Goal: Entertainment & Leisure: Consume media (video, audio)

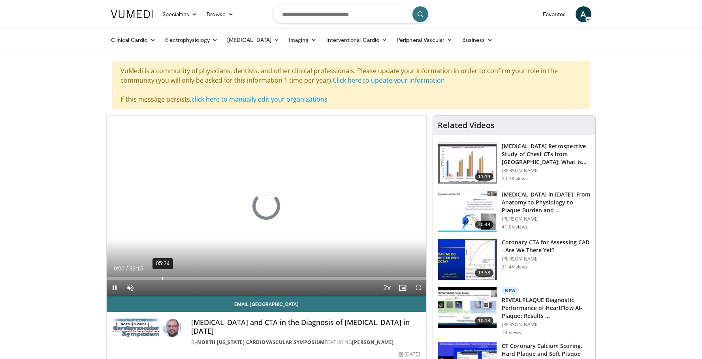
click at [162, 277] on div "05:34" at bounding box center [162, 277] width 1 height 3
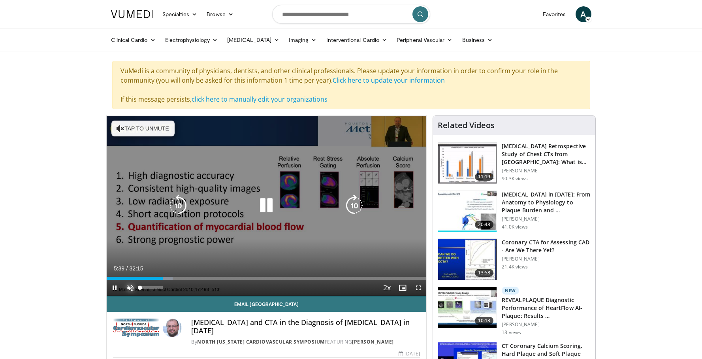
click at [130, 289] on span "Video Player" at bounding box center [130, 288] width 16 height 16
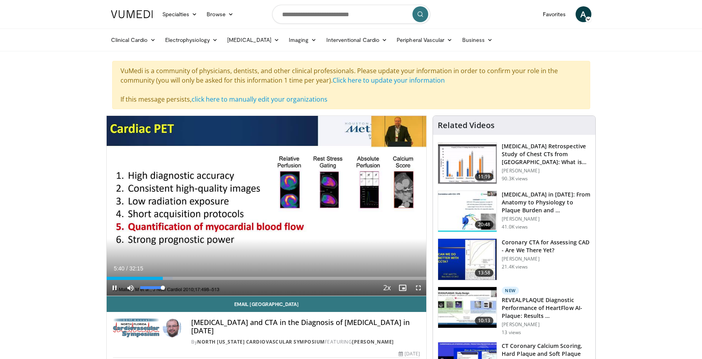
click at [130, 289] on video-js "**********" at bounding box center [267, 206] width 320 height 180
click at [114, 285] on span "Video Player" at bounding box center [115, 288] width 16 height 16
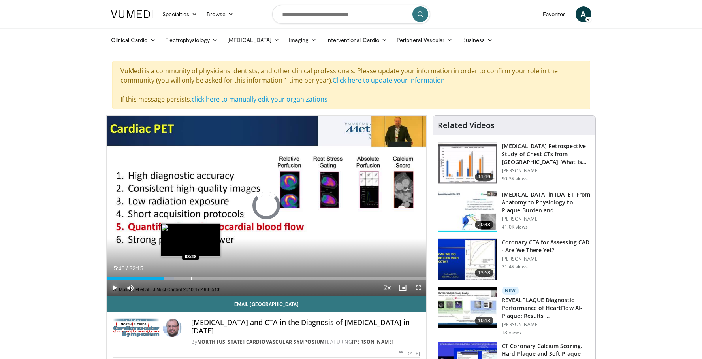
click at [191, 278] on div "Progress Bar" at bounding box center [191, 277] width 1 height 3
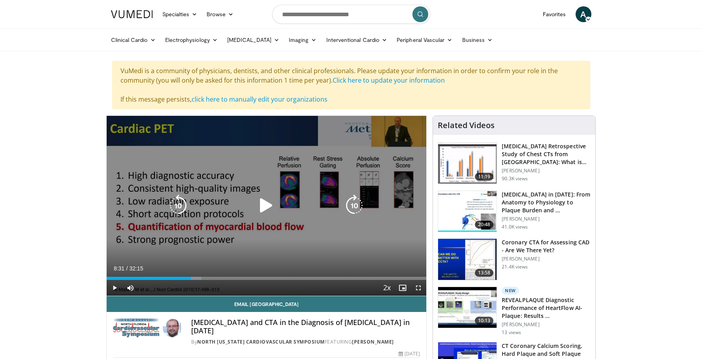
click at [247, 214] on div "10 seconds Tap to unmute" at bounding box center [267, 206] width 320 height 180
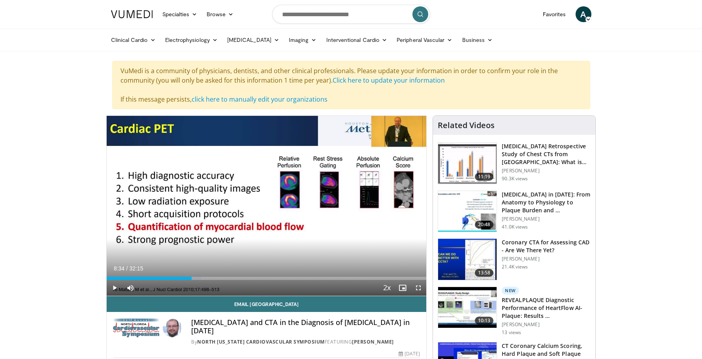
click at [247, 214] on div "10 seconds Tap to unmute" at bounding box center [267, 206] width 320 height 180
click at [420, 287] on span "Video Player" at bounding box center [418, 288] width 16 height 16
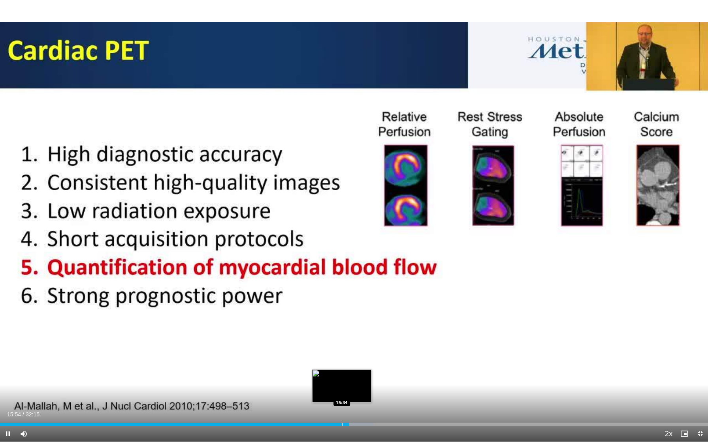
click at [342, 358] on div "Progress Bar" at bounding box center [342, 424] width 1 height 3
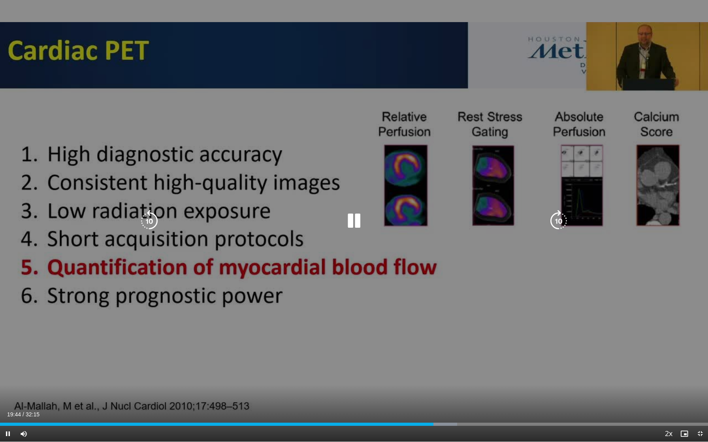
click at [502, 285] on div "10 seconds Tap to unmute" at bounding box center [354, 221] width 708 height 442
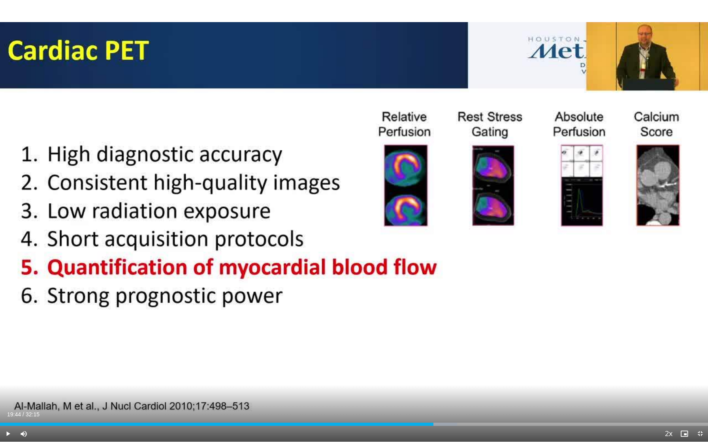
click at [502, 285] on div "10 seconds Tap to unmute" at bounding box center [354, 221] width 708 height 442
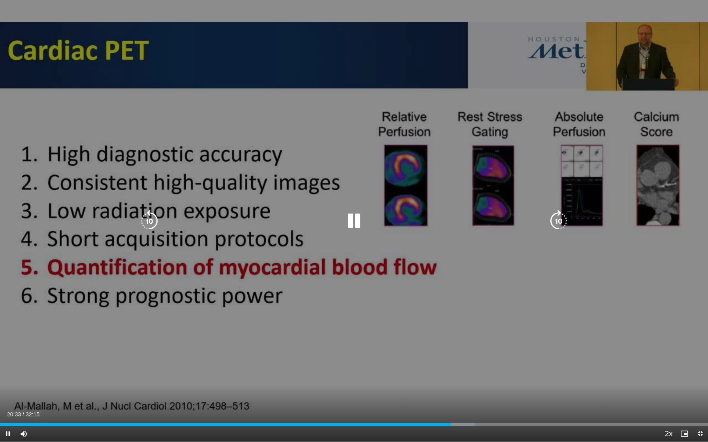
click at [593, 259] on div "10 seconds Tap to unmute" at bounding box center [354, 221] width 708 height 442
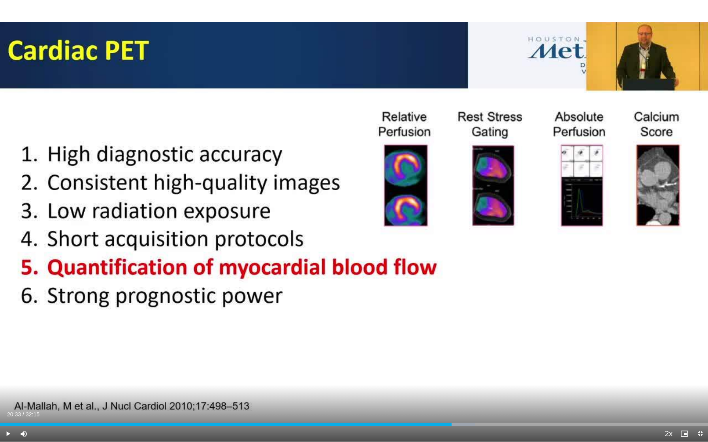
click at [593, 259] on div "10 seconds Tap to unmute" at bounding box center [354, 221] width 708 height 442
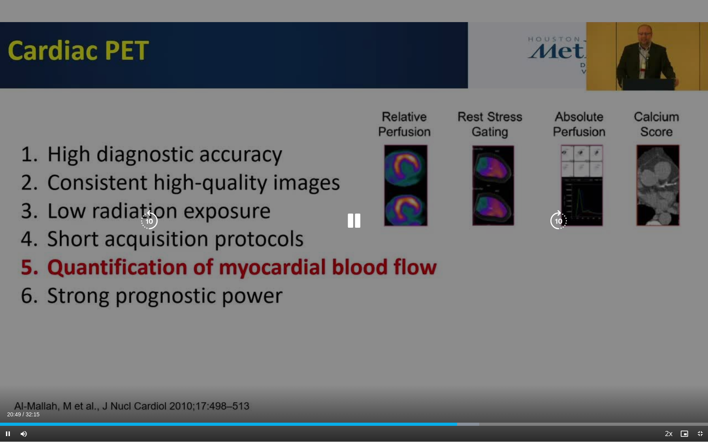
click at [584, 260] on div "10 seconds Tap to unmute" at bounding box center [354, 221] width 708 height 442
click at [508, 300] on div "10 seconds Tap to unmute" at bounding box center [354, 221] width 708 height 442
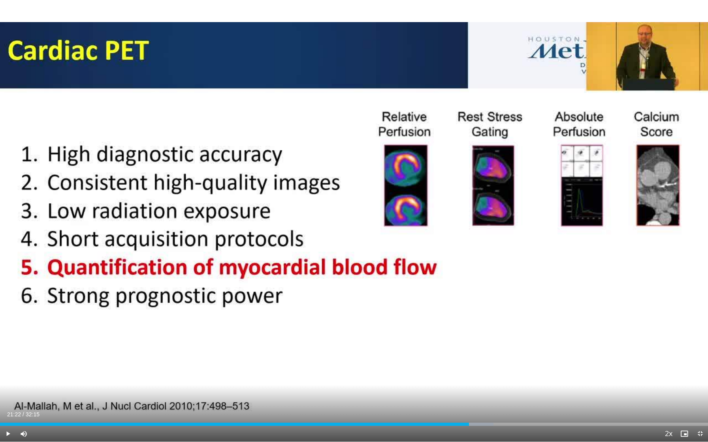
click at [508, 300] on div "10 seconds Tap to unmute" at bounding box center [354, 221] width 708 height 442
click at [515, 358] on div "Progress Bar" at bounding box center [515, 424] width 1 height 3
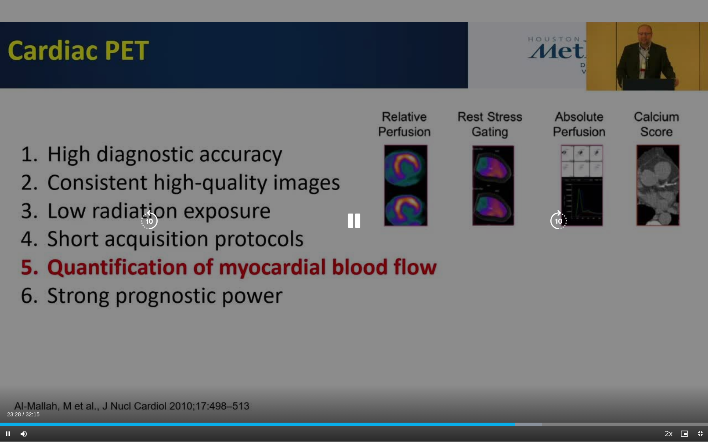
click at [540, 358] on div "10 seconds Tap to unmute" at bounding box center [354, 221] width 708 height 442
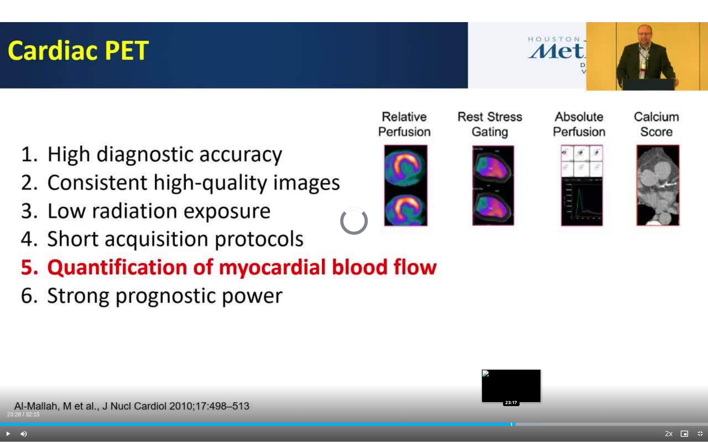
click at [511, 358] on div "Progress Bar" at bounding box center [511, 424] width 1 height 3
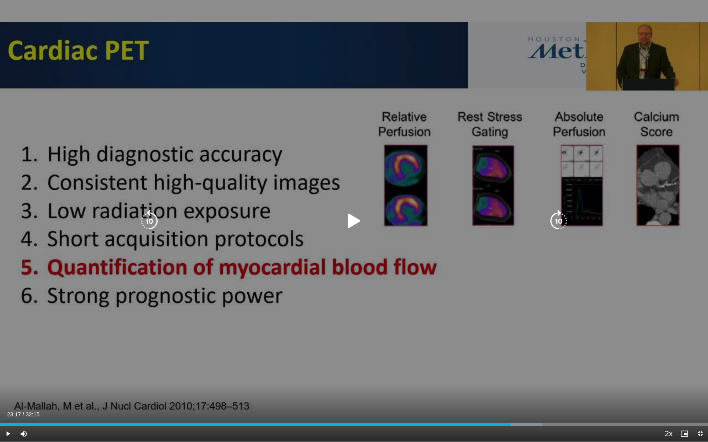
click at [541, 353] on div "10 seconds Tap to unmute" at bounding box center [354, 221] width 708 height 442
click at [567, 351] on div "10 seconds Tap to unmute" at bounding box center [354, 221] width 708 height 442
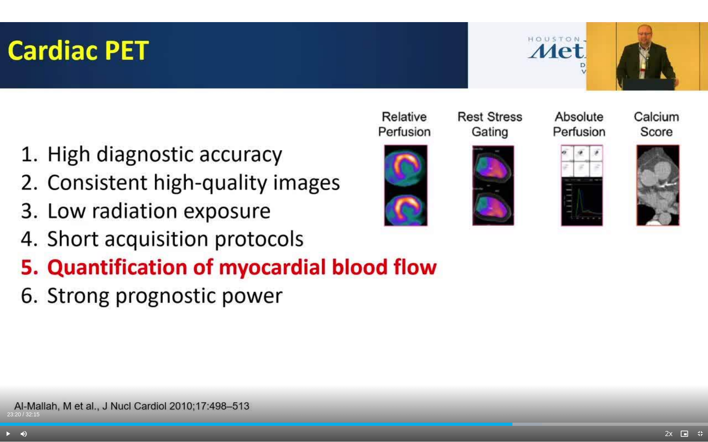
click at [567, 351] on div "10 seconds Tap to unmute" at bounding box center [354, 221] width 708 height 442
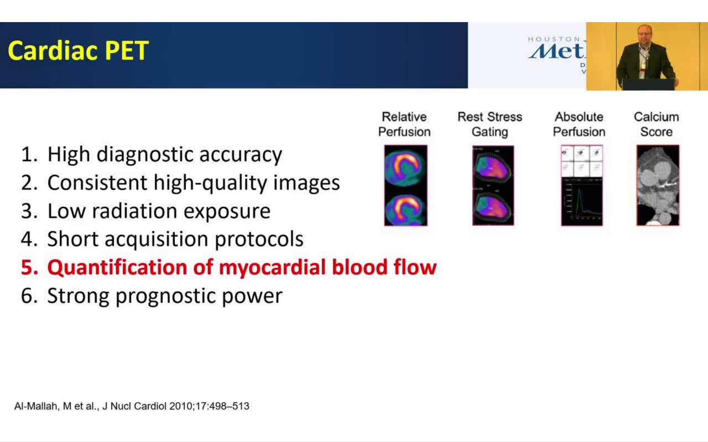
click at [567, 351] on div "10 seconds Tap to unmute" at bounding box center [354, 221] width 708 height 442
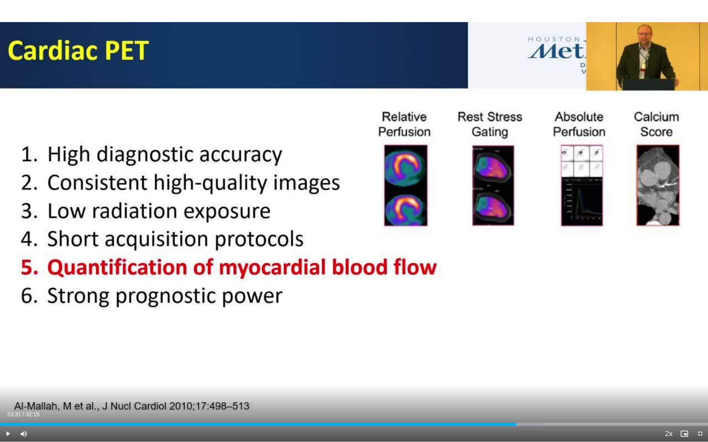
click at [567, 347] on div "10 seconds Tap to unmute" at bounding box center [354, 221] width 708 height 442
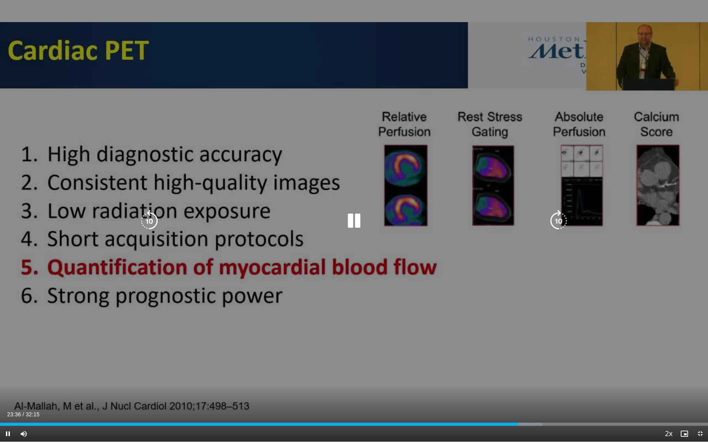
click at [567, 358] on div "10 seconds Tap to unmute" at bounding box center [354, 221] width 708 height 442
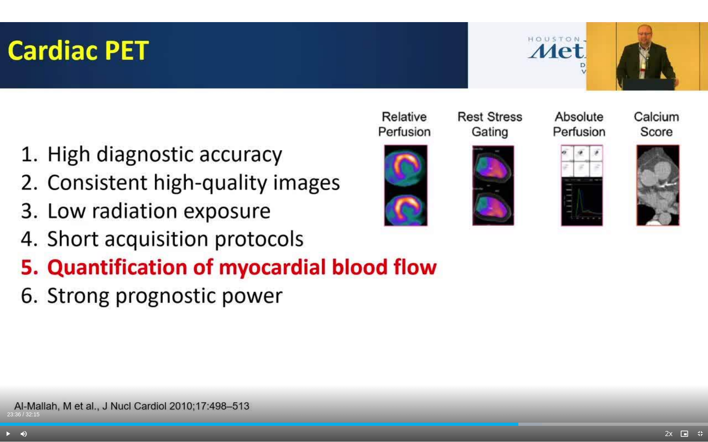
click at [567, 358] on div "10 seconds Tap to unmute" at bounding box center [354, 221] width 708 height 442
click at [343, 358] on div "Current Time 25:58 / Duration 32:15 Pause Skip Backward Skip Forward Mute 100% …" at bounding box center [354, 434] width 708 height 16
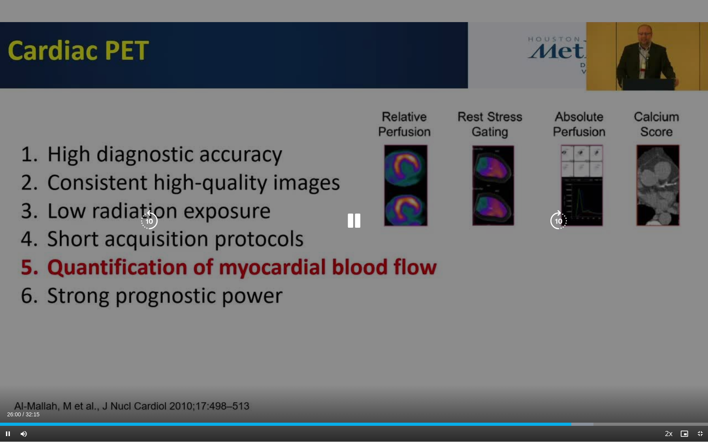
click at [377, 358] on div "10 seconds Tap to unmute" at bounding box center [354, 221] width 708 height 442
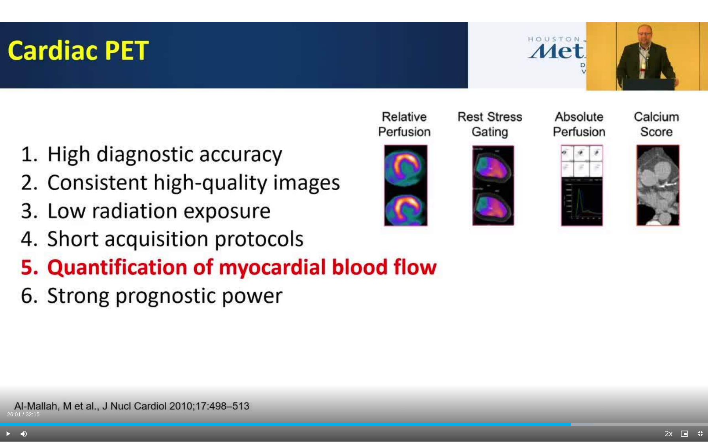
click at [377, 358] on div "10 seconds Tap to unmute" at bounding box center [354, 221] width 708 height 442
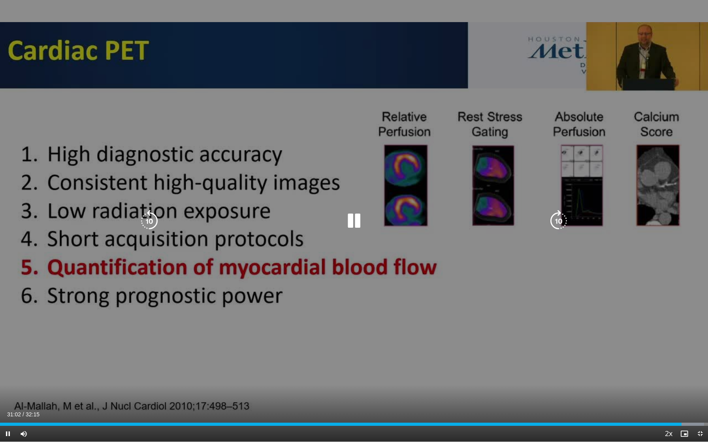
click at [529, 358] on div "10 seconds Tap to unmute" at bounding box center [354, 221] width 708 height 442
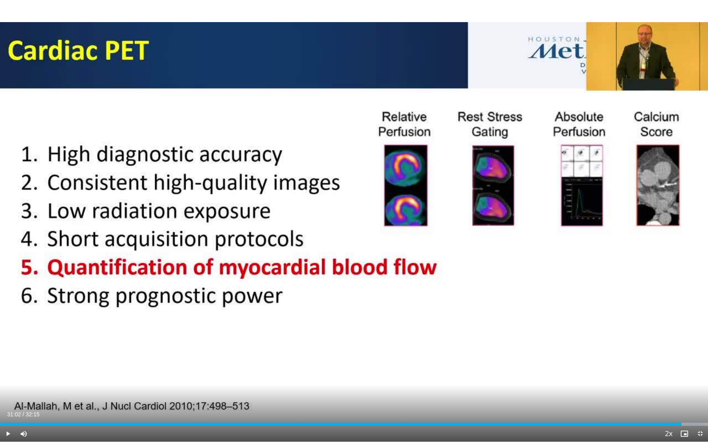
click at [529, 358] on div "10 seconds Tap to unmute" at bounding box center [354, 221] width 708 height 442
click at [662, 358] on div "Loaded : 100.00% 30:09 30:09" at bounding box center [354, 424] width 708 height 3
click at [656, 358] on div "Loaded : 96.74% 30:11 29:54" at bounding box center [354, 423] width 708 height 8
click at [651, 358] on div "Progress Bar" at bounding box center [651, 424] width 1 height 3
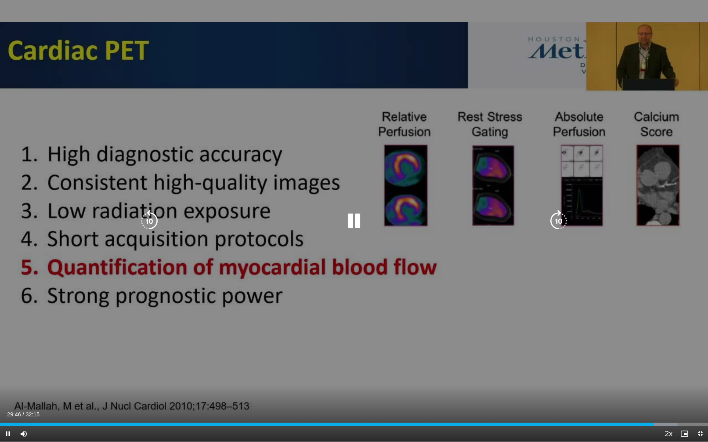
click at [636, 272] on div "10 seconds Tap to unmute" at bounding box center [354, 221] width 708 height 442
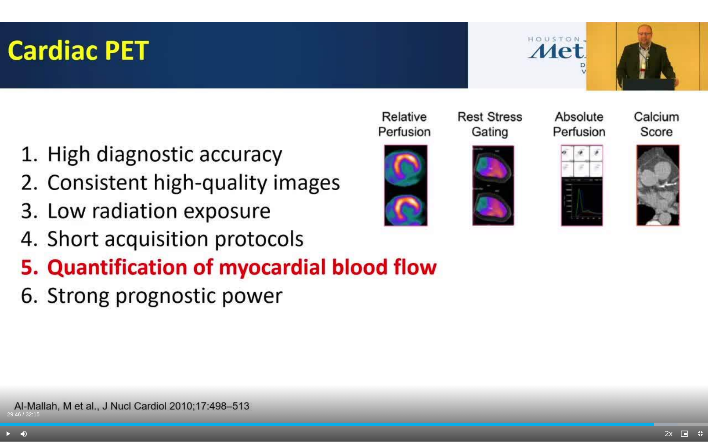
click at [636, 272] on div "10 seconds Tap to unmute" at bounding box center [354, 221] width 708 height 442
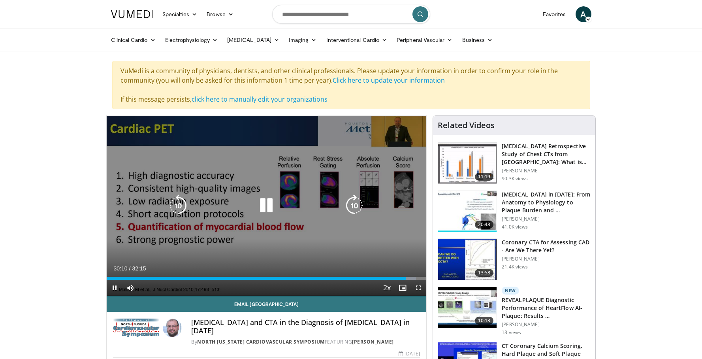
click at [276, 233] on div "10 seconds Tap to unmute" at bounding box center [267, 206] width 320 height 180
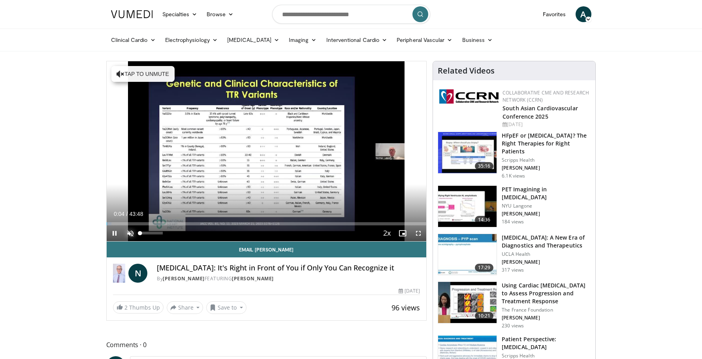
click at [131, 230] on span "Video Player" at bounding box center [130, 233] width 16 height 16
click at [417, 233] on span "Video Player" at bounding box center [418, 233] width 16 height 16
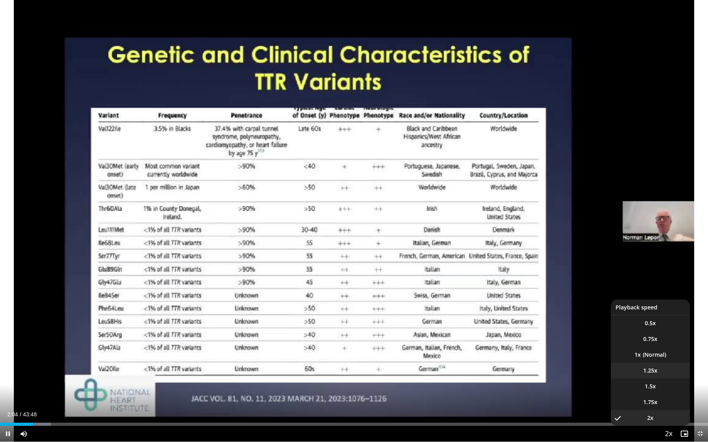
click at [653, 358] on span "1.25x" at bounding box center [650, 371] width 14 height 8
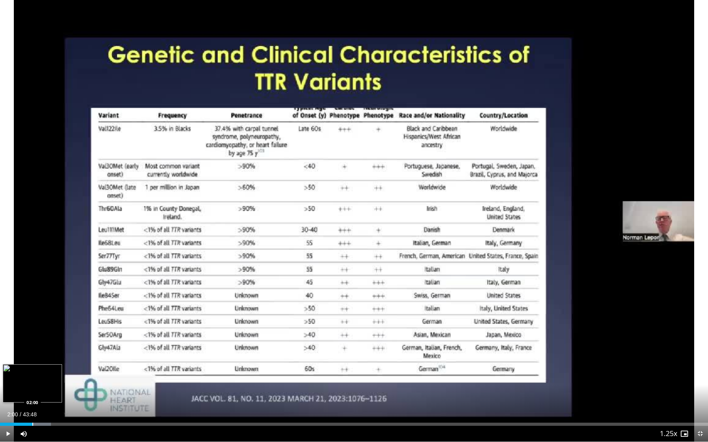
click at [32, 358] on div "Progress Bar" at bounding box center [32, 424] width 1 height 3
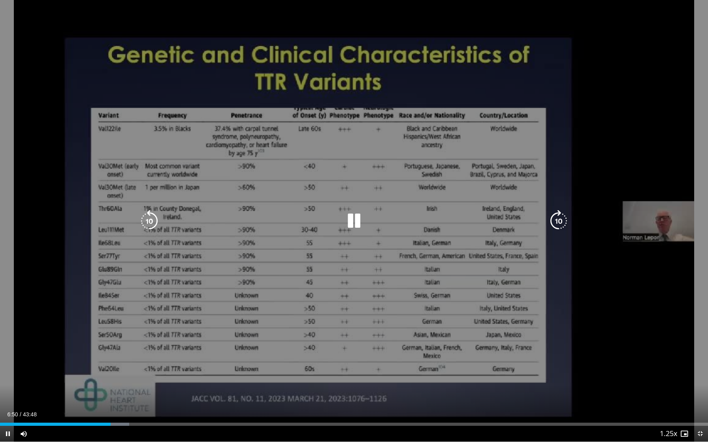
click at [267, 194] on div "10 seconds Tap to unmute" at bounding box center [354, 221] width 708 height 442
click at [260, 172] on div "10 seconds Tap to unmute" at bounding box center [354, 221] width 708 height 442
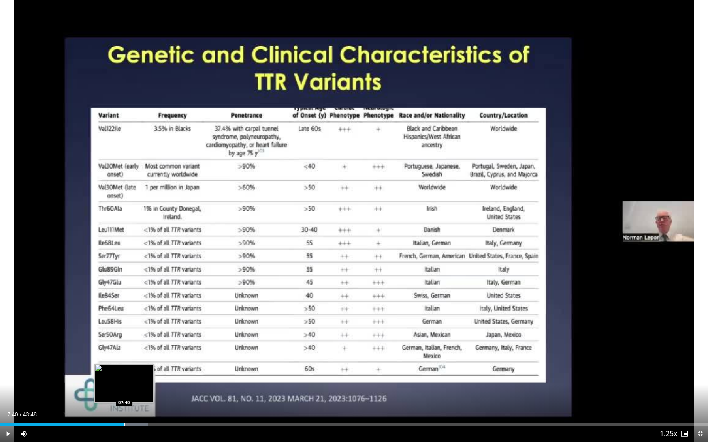
click at [124, 358] on div "Progress Bar" at bounding box center [124, 424] width 1 height 3
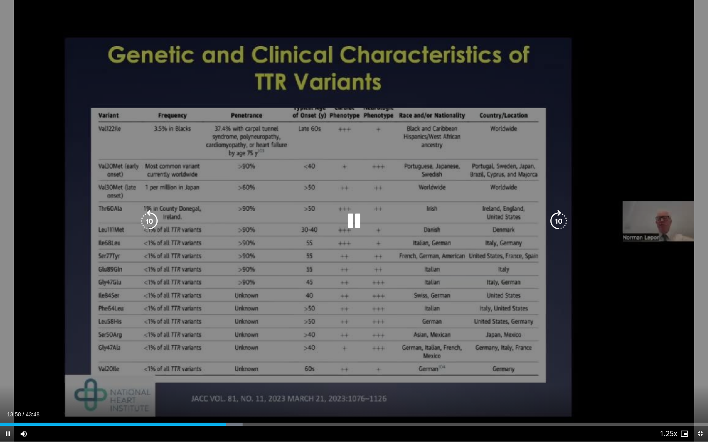
click at [199, 297] on div "10 seconds Tap to unmute" at bounding box center [354, 221] width 708 height 442
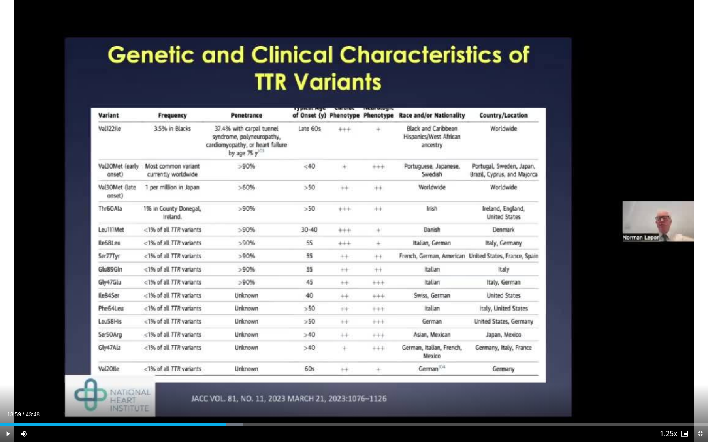
click at [199, 297] on div "10 seconds Tap to unmute" at bounding box center [354, 221] width 708 height 442
click at [198, 297] on div "10 seconds Tap to unmute" at bounding box center [354, 221] width 708 height 442
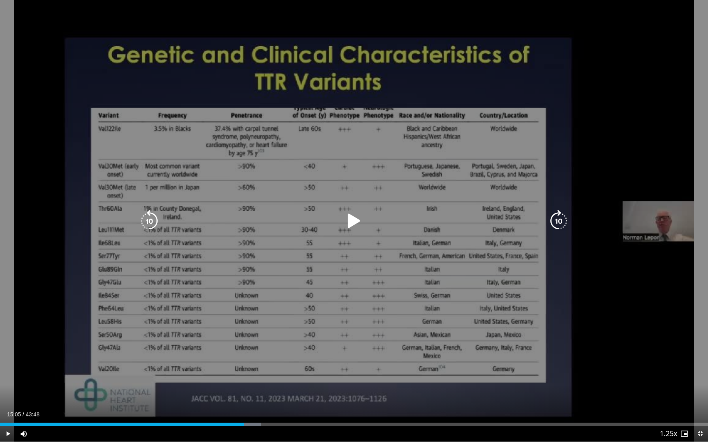
click at [170, 307] on div "10 seconds Tap to unmute" at bounding box center [354, 221] width 708 height 442
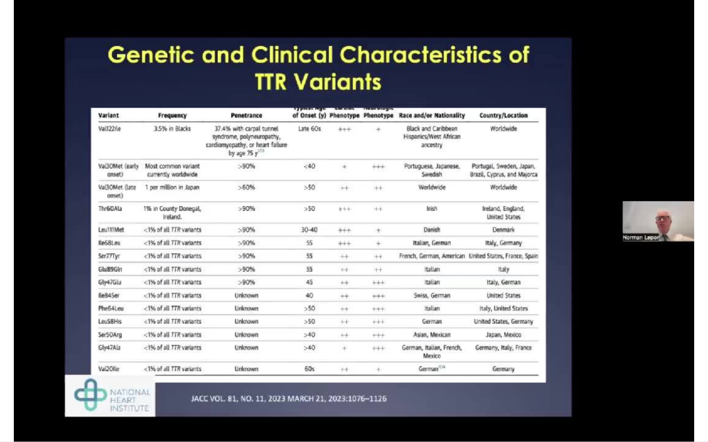
click at [170, 307] on div "10 seconds Tap to unmute" at bounding box center [354, 221] width 708 height 442
